Goal: Navigation & Orientation: Understand site structure

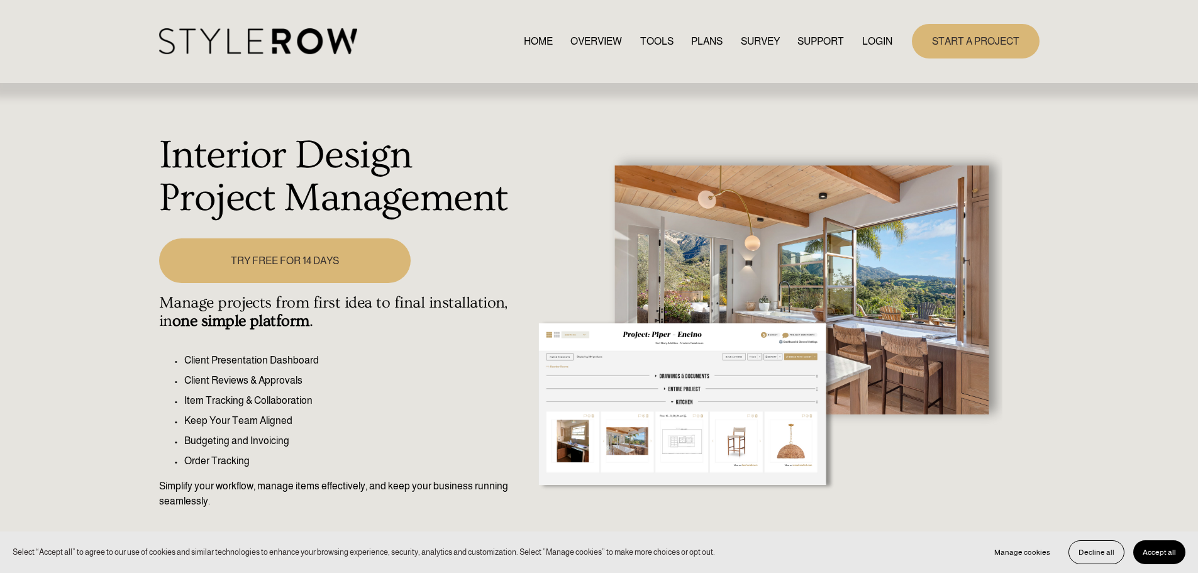
click at [582, 47] on link "OVERVIEW" at bounding box center [596, 41] width 52 height 17
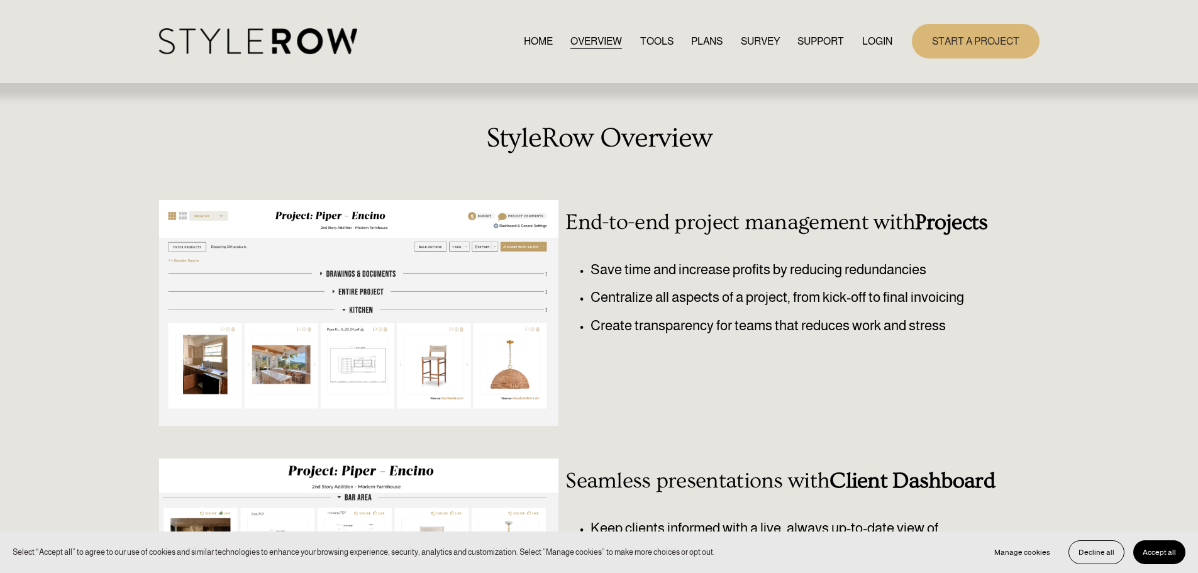
click at [640, 47] on link "TOOLS" at bounding box center [656, 41] width 33 height 17
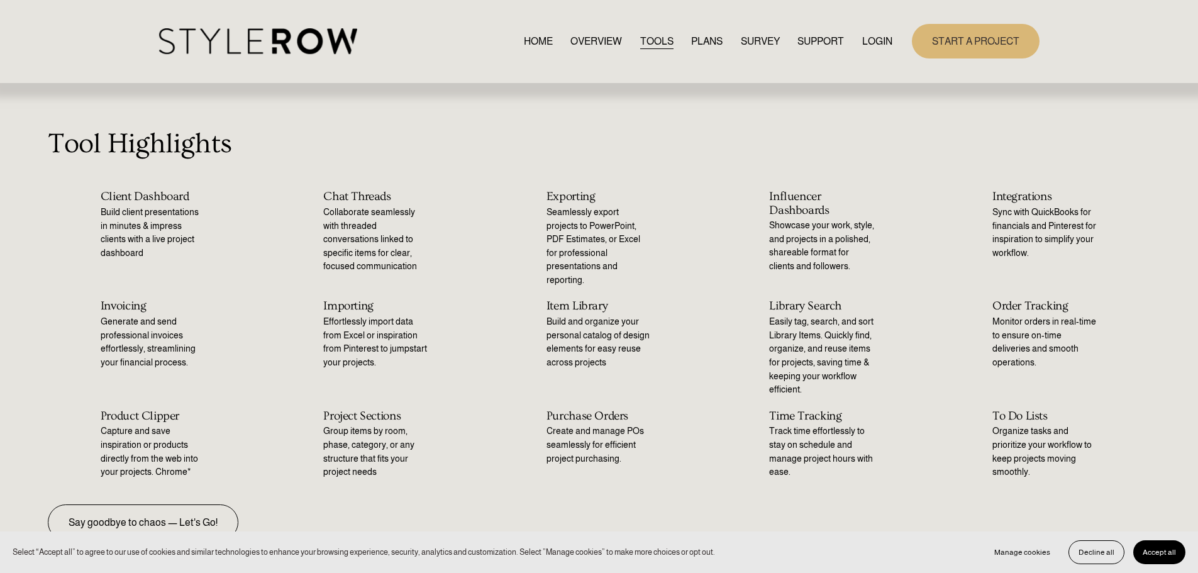
click at [532, 45] on link "HOME" at bounding box center [538, 41] width 29 height 17
